Goal: Task Accomplishment & Management: Manage account settings

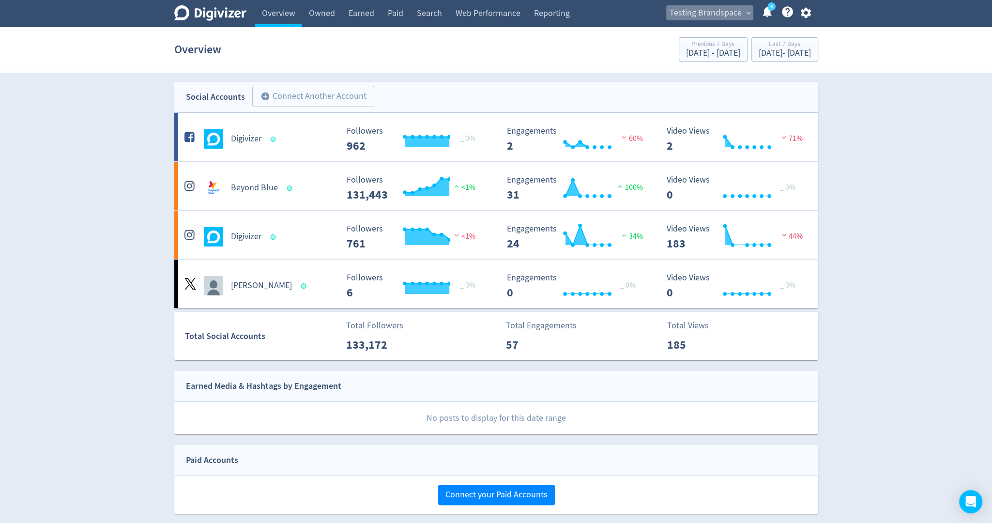
click at [732, 18] on span "Testing Brandspace" at bounding box center [706, 12] width 72 height 15
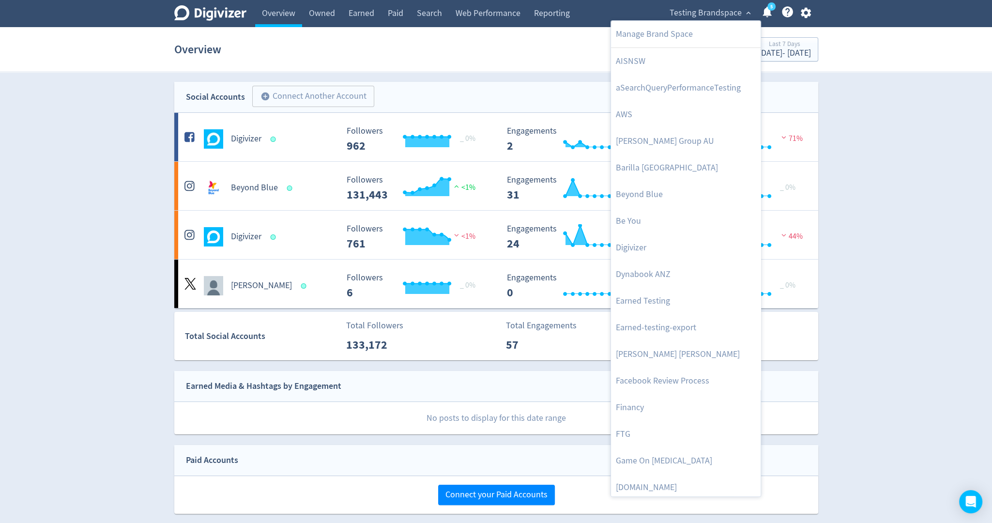
click at [806, 16] on div at bounding box center [496, 261] width 992 height 523
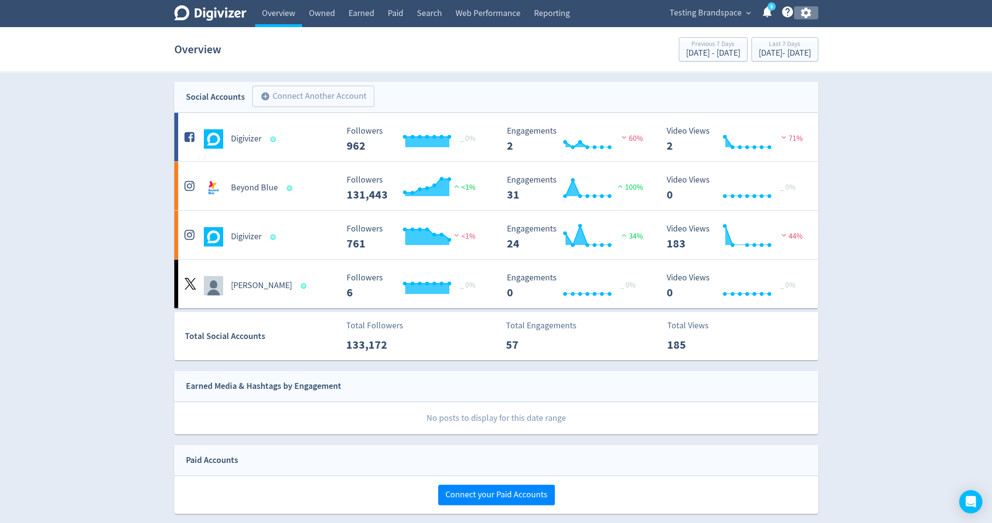
click at [806, 16] on icon "button" at bounding box center [806, 13] width 10 height 11
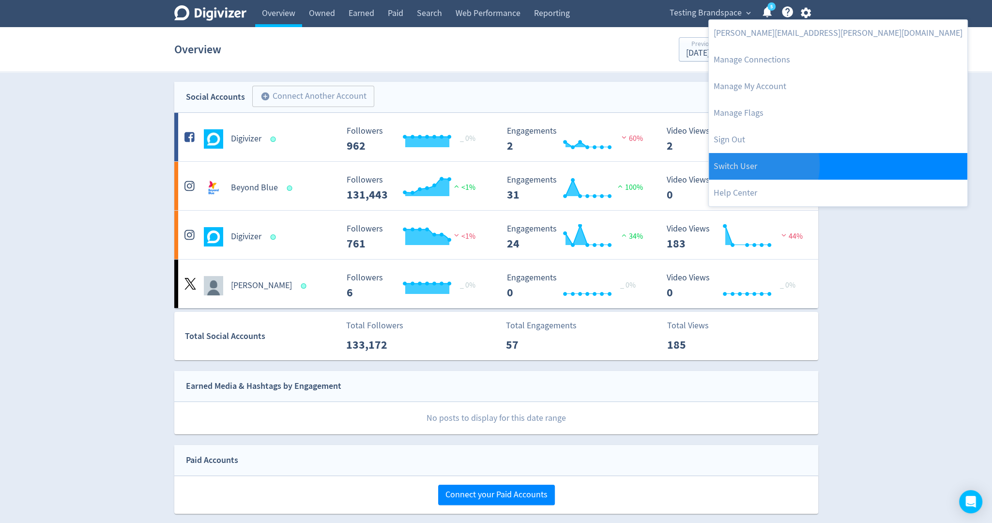
click at [750, 165] on link "Switch User" at bounding box center [838, 166] width 259 height 27
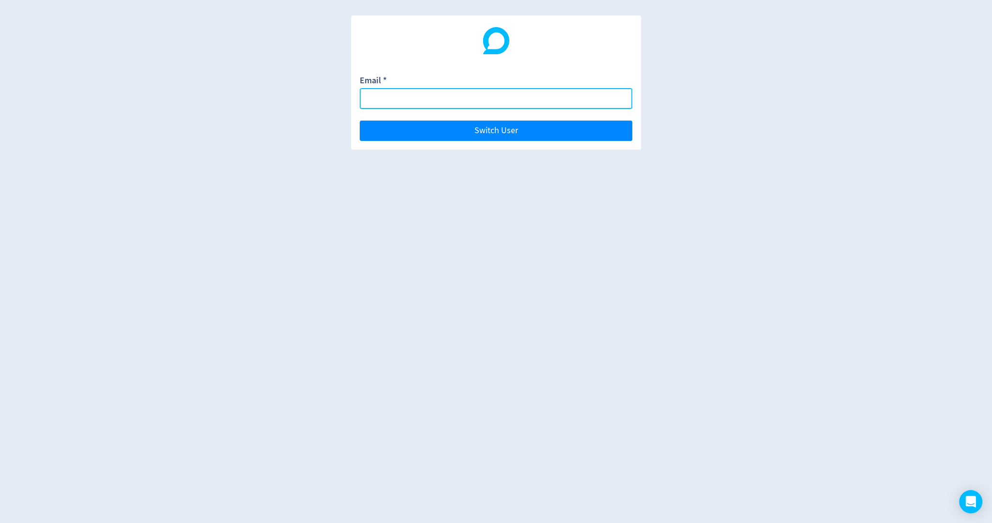
click at [558, 100] on input "Email *" at bounding box center [496, 98] width 273 height 21
paste input "[EMAIL_ADDRESS][DOMAIN_NAME]"
type input "[EMAIL_ADDRESS][DOMAIN_NAME]"
click at [360, 121] on button "Switch User" at bounding box center [496, 131] width 273 height 20
